Goal: Transaction & Acquisition: Purchase product/service

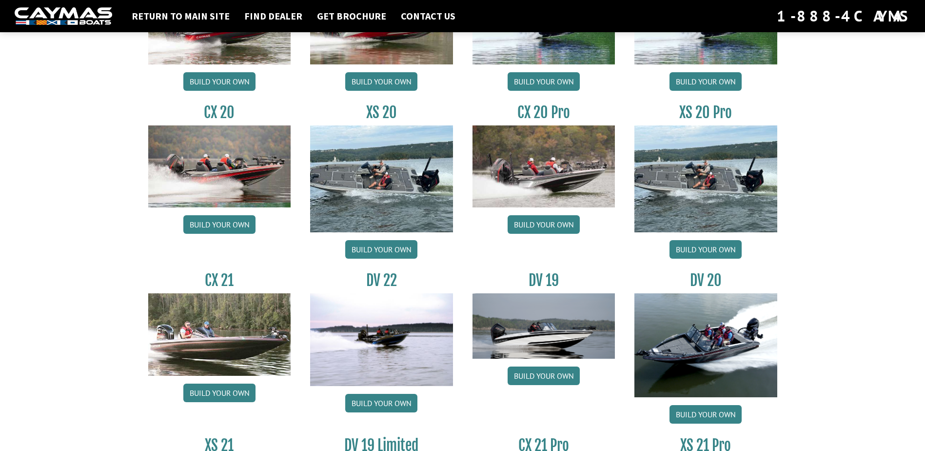
scroll to position [927, 0]
click at [702, 247] on link "Build your own" at bounding box center [706, 250] width 72 height 19
click at [212, 347] on img at bounding box center [219, 335] width 143 height 82
click at [221, 391] on link "Build your own" at bounding box center [219, 393] width 72 height 19
click at [545, 224] on link "Build your own" at bounding box center [544, 225] width 72 height 19
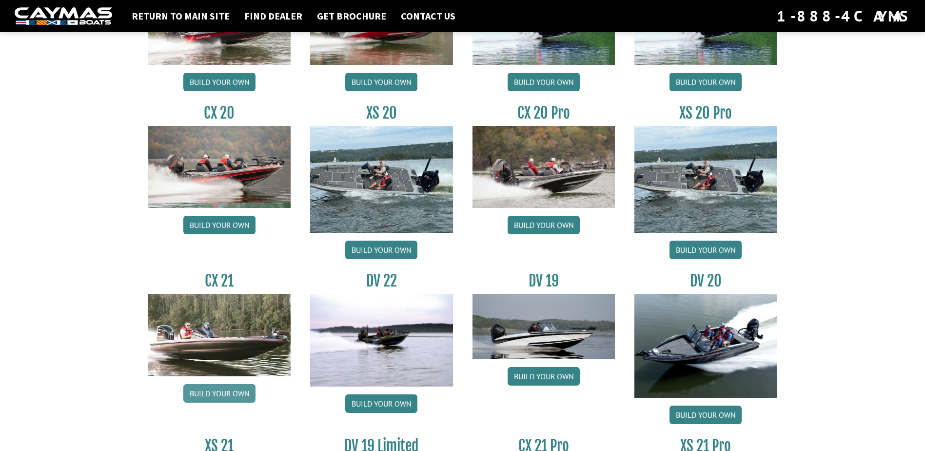
click at [216, 393] on link "Build your own" at bounding box center [219, 393] width 72 height 19
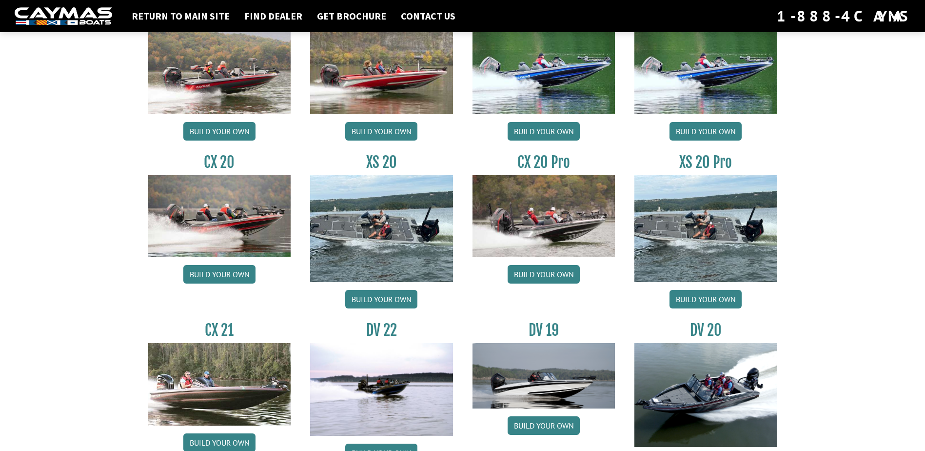
scroll to position [878, 0]
click at [547, 275] on link "Build your own" at bounding box center [544, 273] width 72 height 19
click at [386, 294] on link "Build your own" at bounding box center [381, 298] width 72 height 19
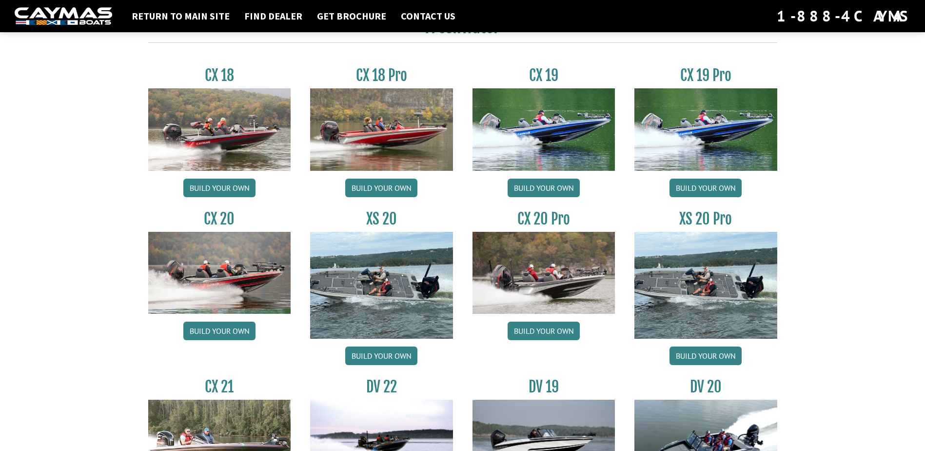
scroll to position [829, 0]
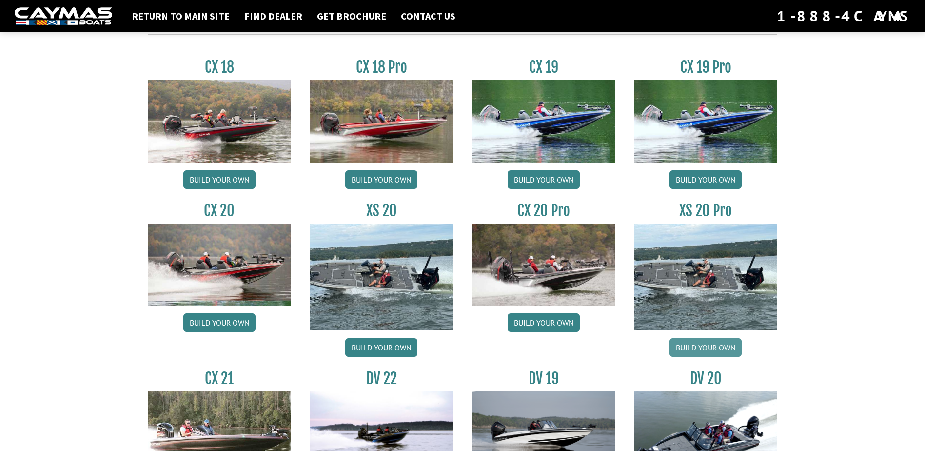
click at [698, 347] on link "Build your own" at bounding box center [706, 347] width 72 height 19
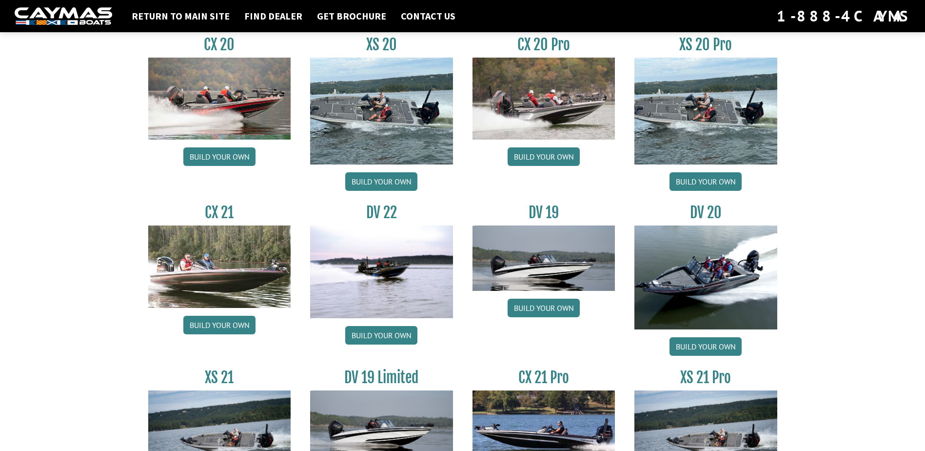
scroll to position [1024, 0]
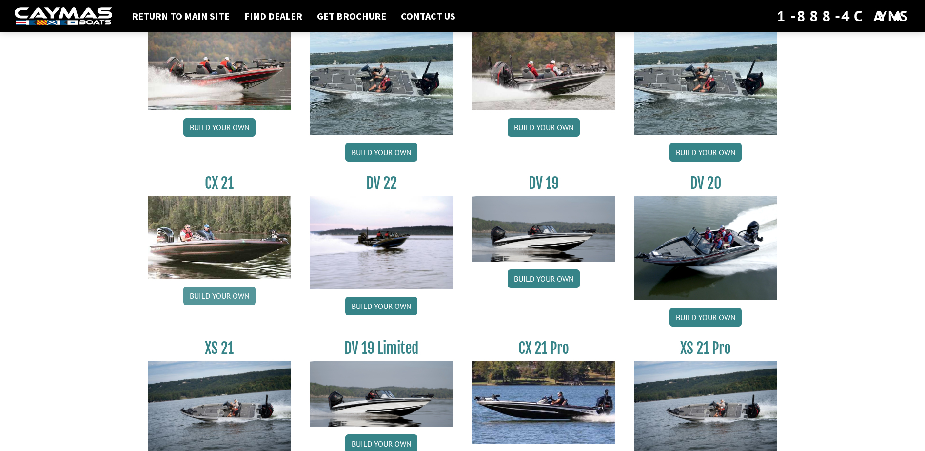
click at [230, 299] on link "Build your own" at bounding box center [219, 295] width 72 height 19
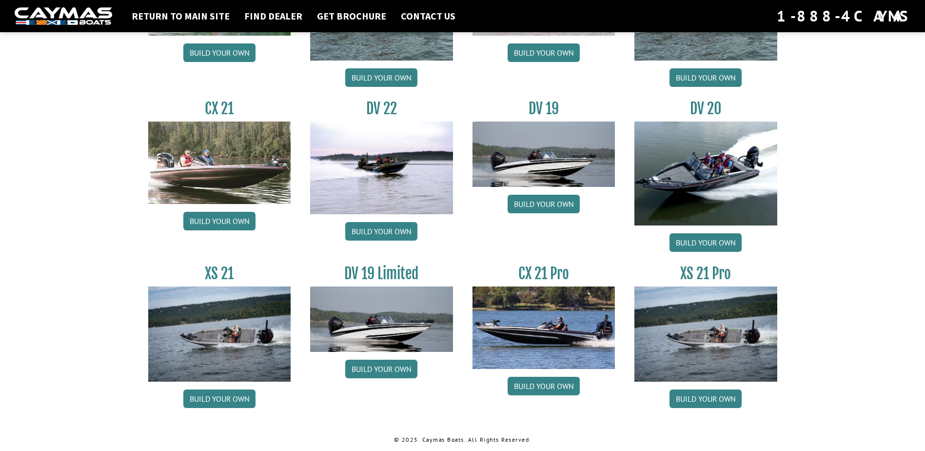
scroll to position [1100, 0]
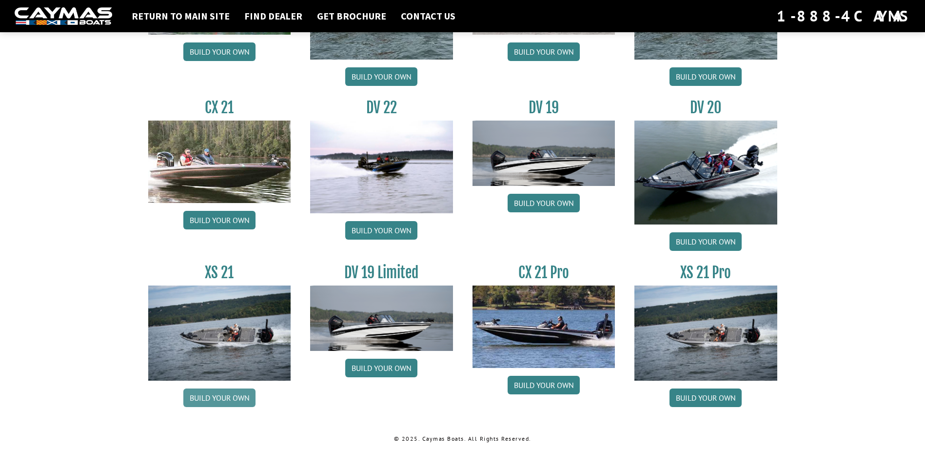
click at [213, 396] on link "Build your own" at bounding box center [219, 397] width 72 height 19
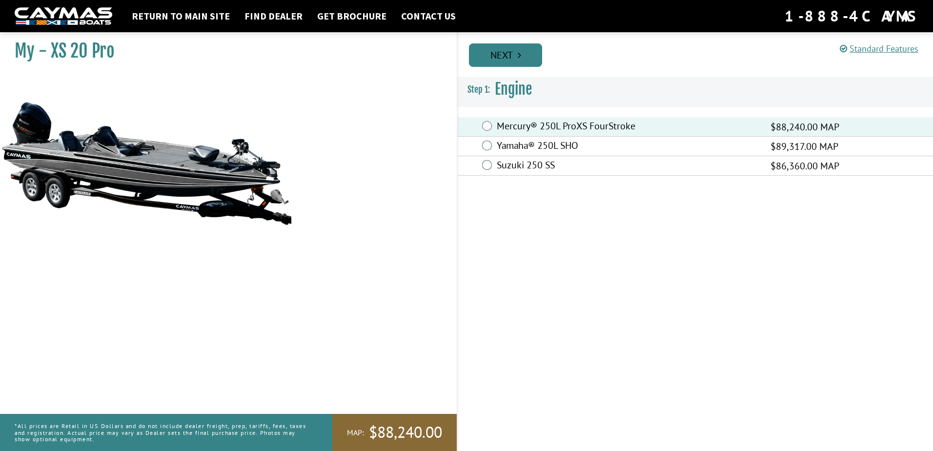
click at [520, 56] on icon "Pagination" at bounding box center [519, 55] width 3 height 10
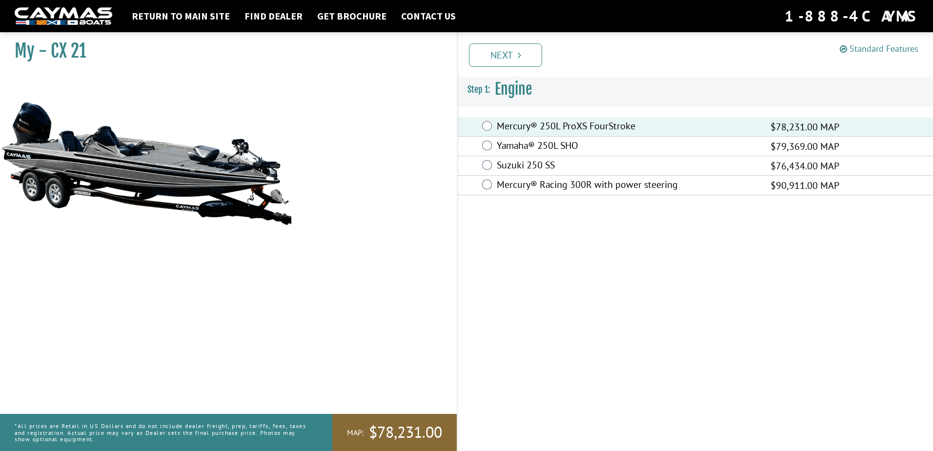
click at [872, 48] on link "Standard Features" at bounding box center [879, 48] width 79 height 11
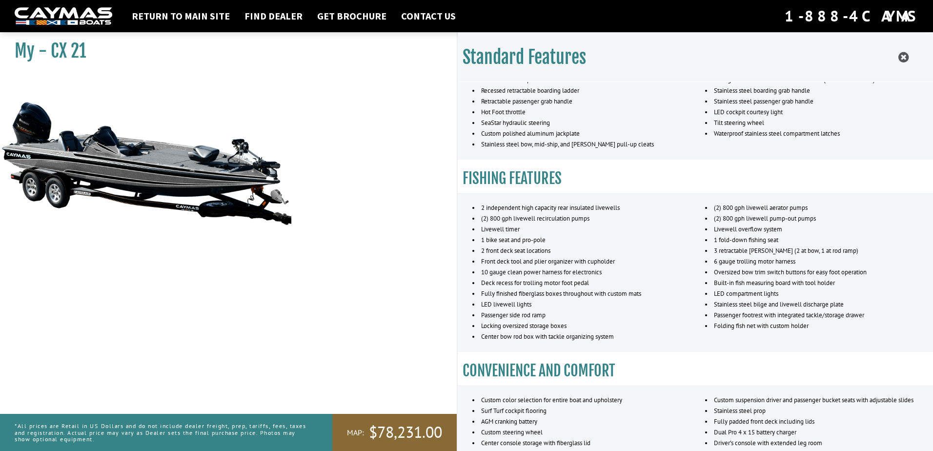
scroll to position [326, 0]
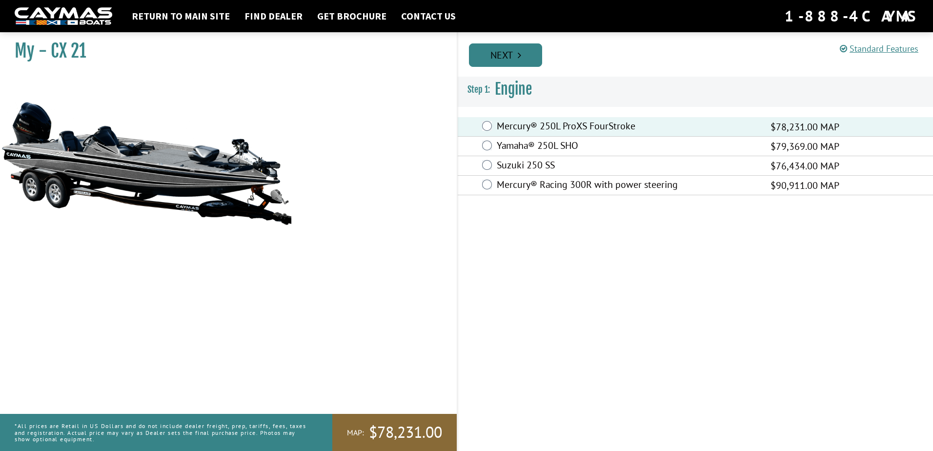
click at [508, 58] on link "Next" at bounding box center [505, 54] width 73 height 23
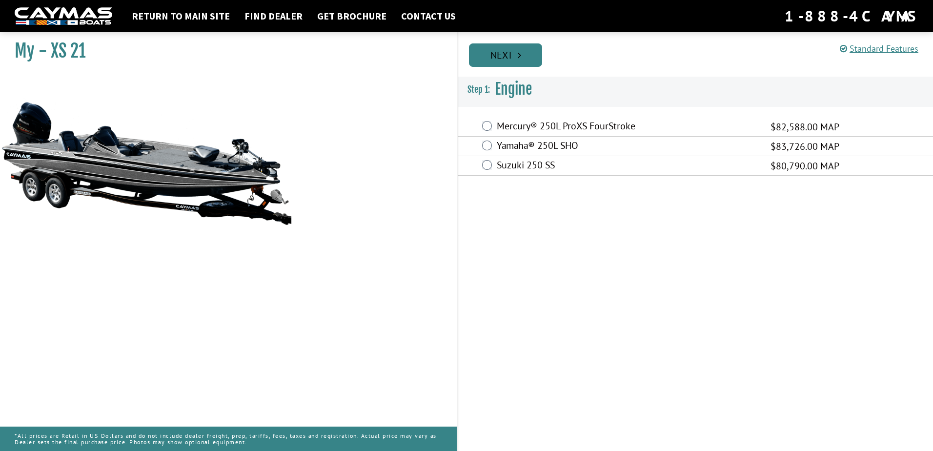
click at [498, 54] on link "Next" at bounding box center [505, 54] width 73 height 23
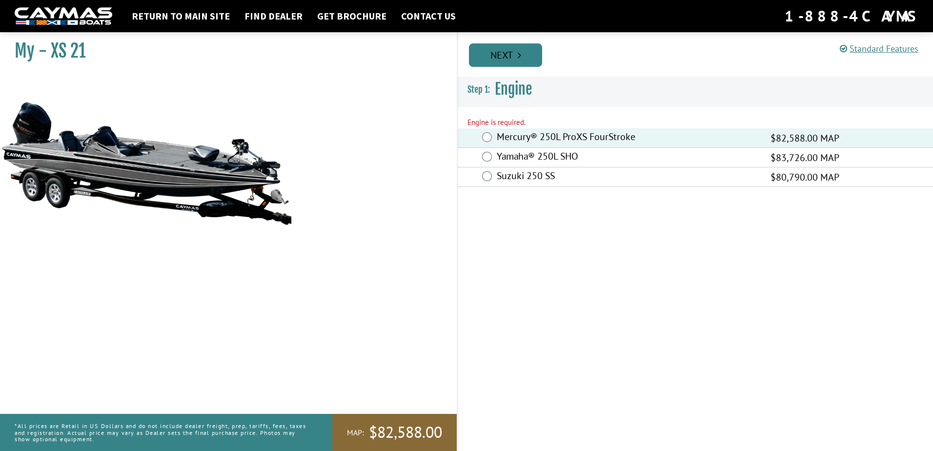
click at [516, 57] on link "Next" at bounding box center [505, 54] width 73 height 23
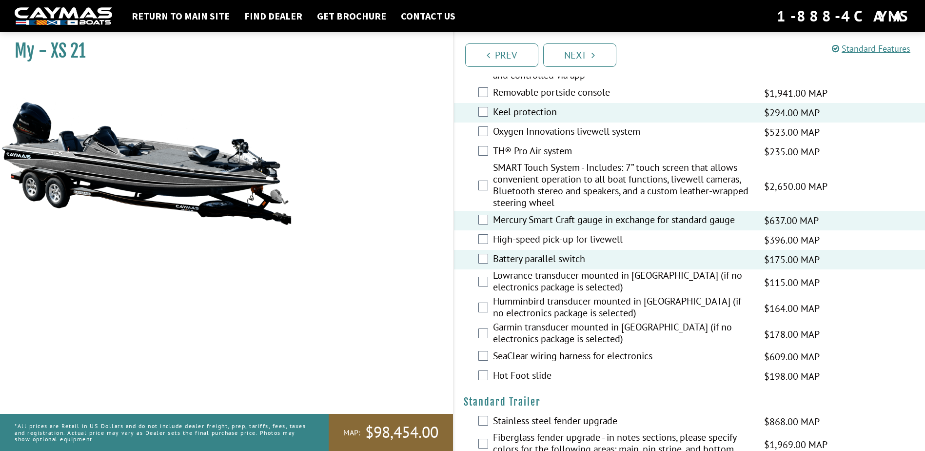
scroll to position [1073, 0]
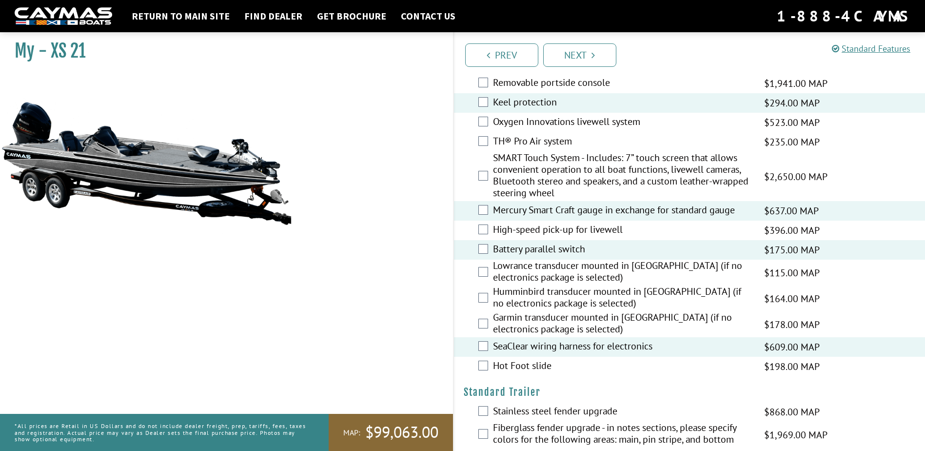
click at [490, 364] on div "Hot Foot slide $198.00 MAP $234.00 MSRP" at bounding box center [690, 367] width 472 height 20
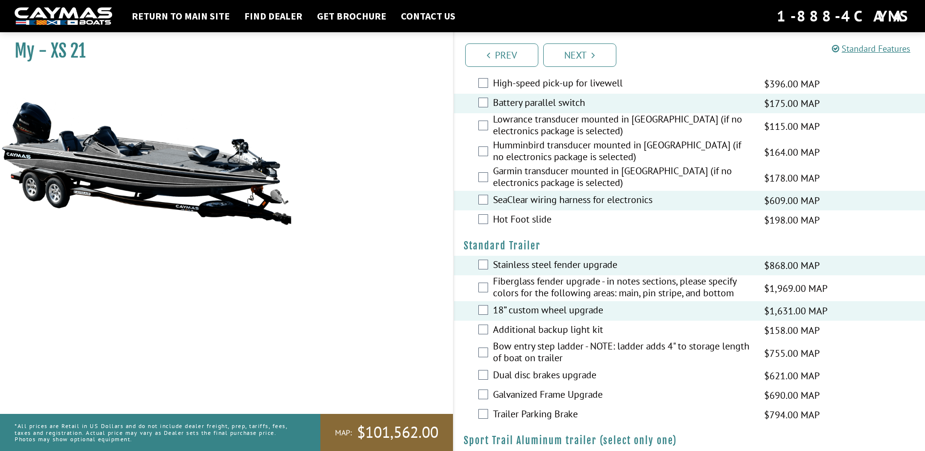
scroll to position [1268, 0]
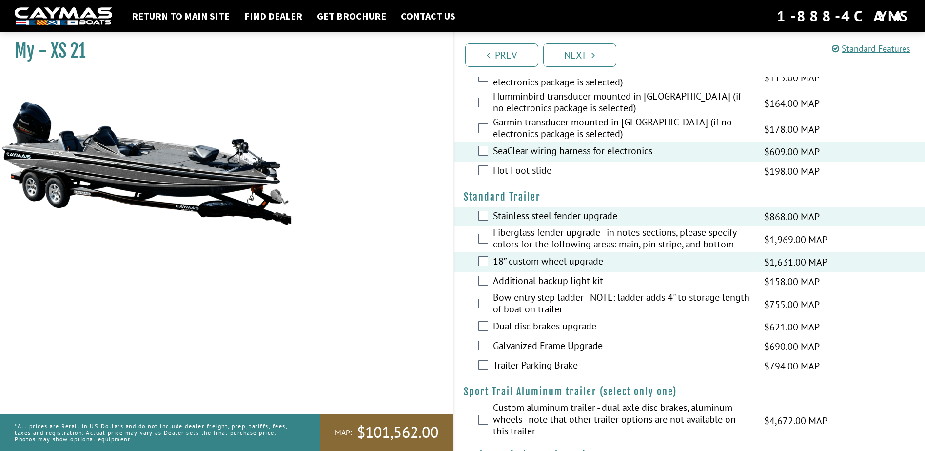
click at [488, 308] on div "Bow entry step ladder - NOTE: ladder adds 4" to storage length of boat on trail…" at bounding box center [690, 304] width 472 height 26
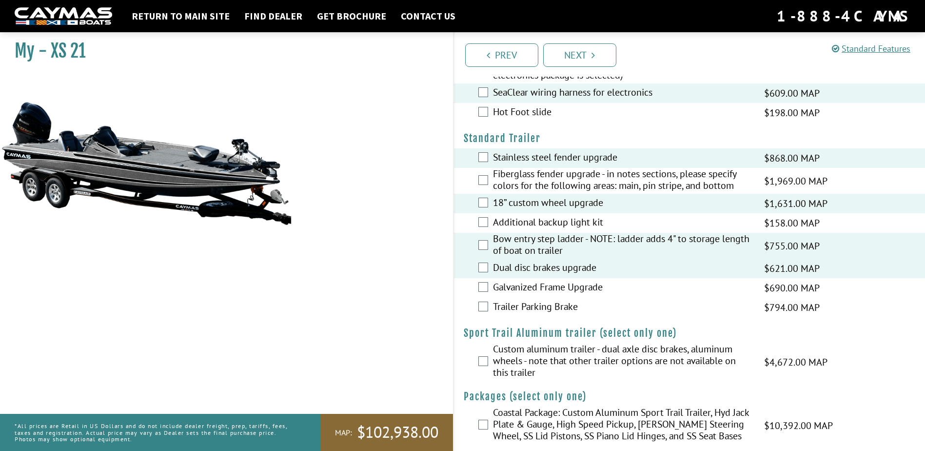
scroll to position [1339, 0]
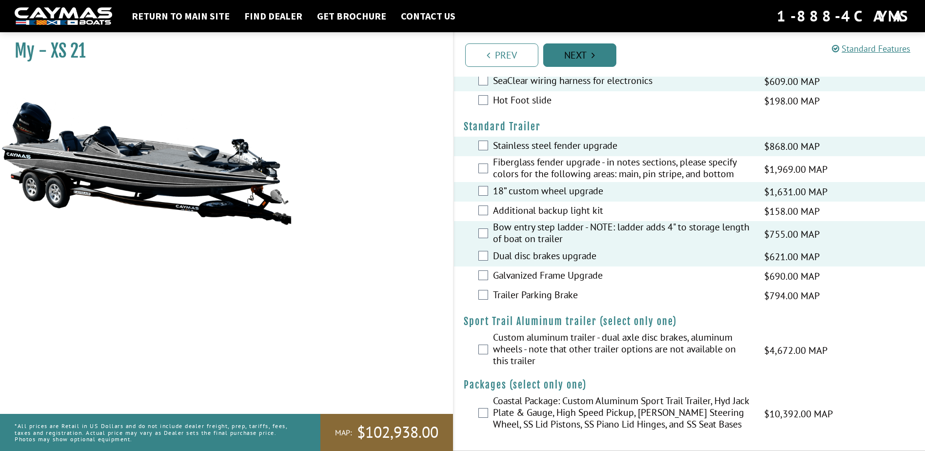
click at [584, 62] on link "Next" at bounding box center [579, 54] width 73 height 23
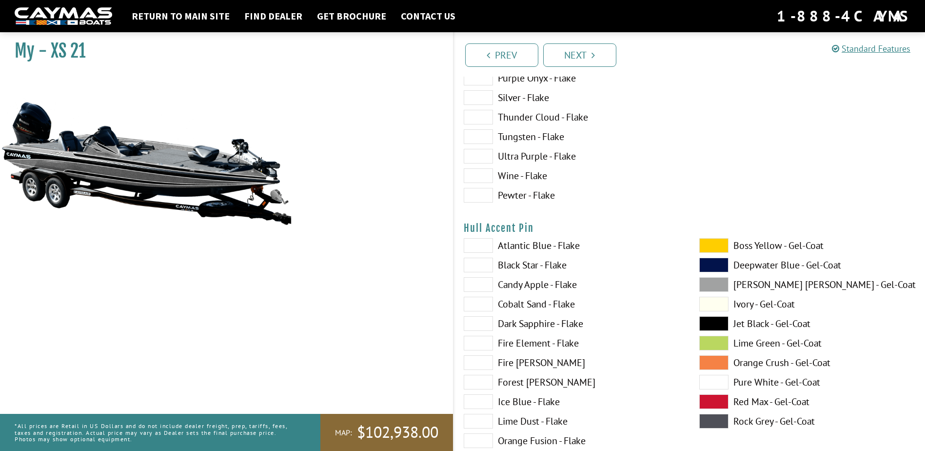
scroll to position [3903, 0]
